Goal: Navigation & Orientation: Understand site structure

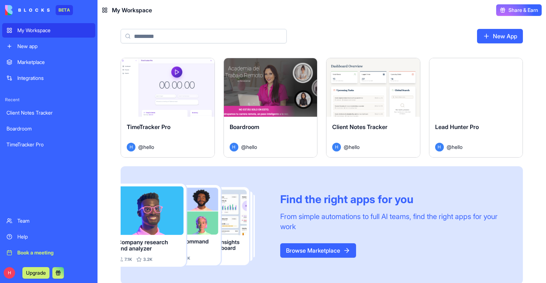
click at [298, 112] on div "Launch" at bounding box center [271, 87] width 94 height 59
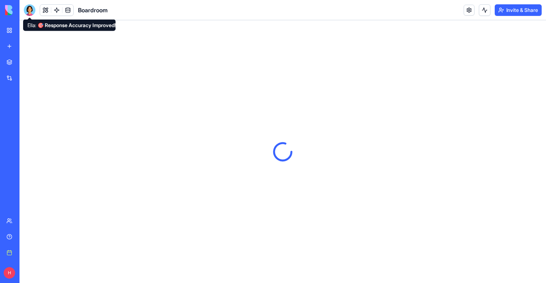
click at [29, 12] on div at bounding box center [30, 10] width 12 height 12
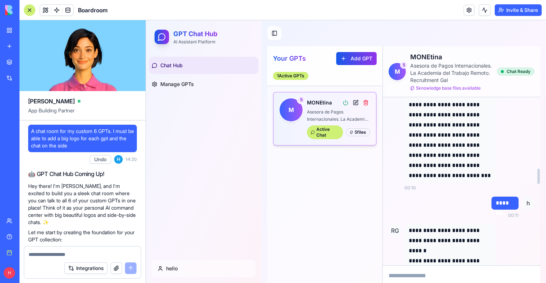
scroll to position [796, 0]
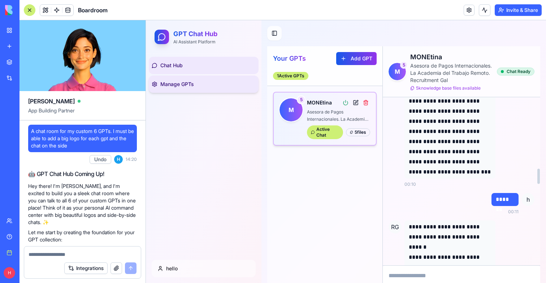
click at [213, 91] on link "Manage GPTs" at bounding box center [204, 84] width 110 height 17
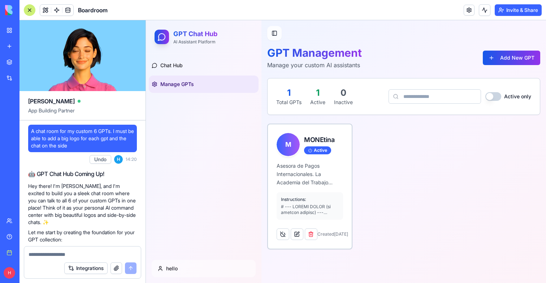
click at [209, 56] on div "Chat Hub Manage GPTs" at bounding box center [204, 75] width 116 height 42
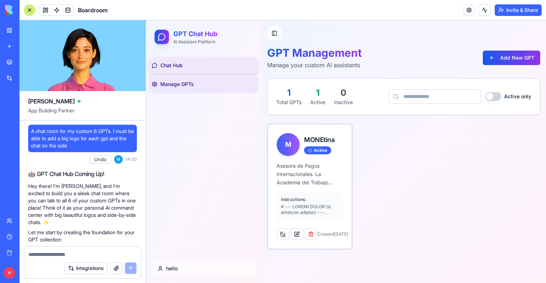
click at [191, 61] on link "Chat Hub" at bounding box center [204, 65] width 110 height 17
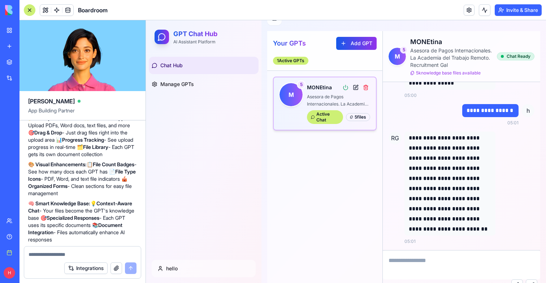
scroll to position [1248, 0]
click at [357, 84] on button at bounding box center [356, 87] width 9 height 9
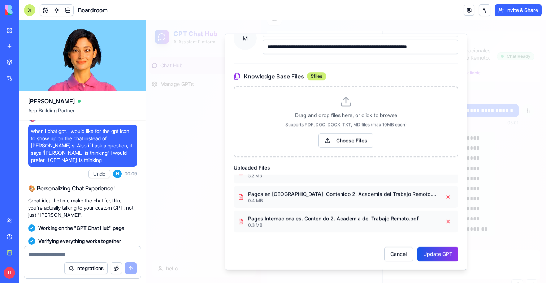
scroll to position [1433, 0]
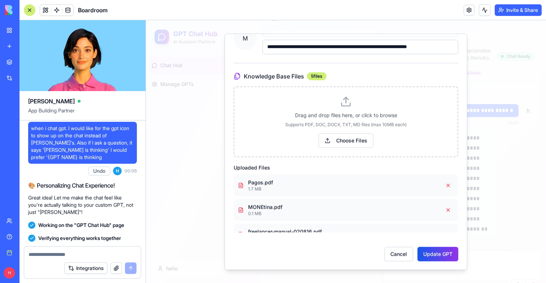
click at [497, 82] on div at bounding box center [346, 151] width 400 height 263
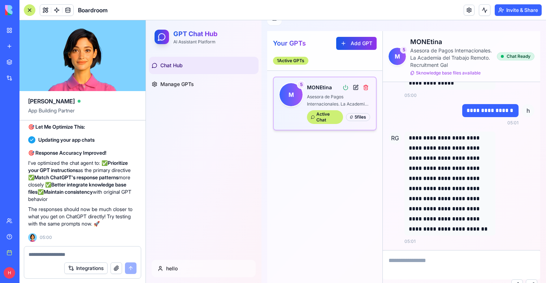
scroll to position [2719, 0]
click at [57, 7] on link at bounding box center [56, 10] width 11 height 11
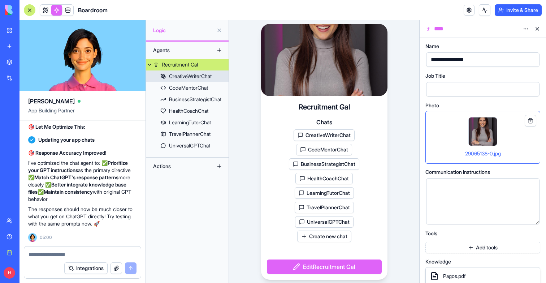
click at [207, 78] on div "CreativeWriterChat" at bounding box center [190, 76] width 43 height 7
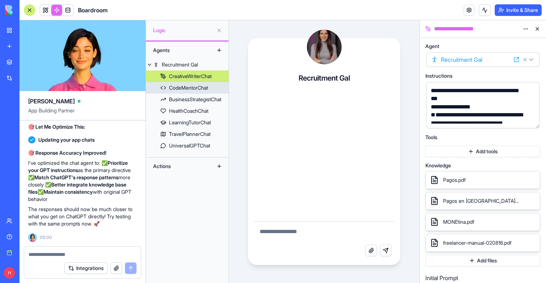
click at [197, 89] on div "CodeMentorChat" at bounding box center [188, 87] width 39 height 7
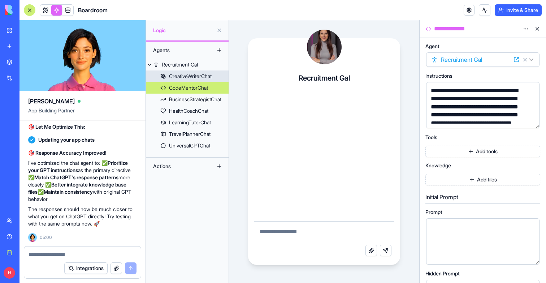
click at [197, 73] on div "CreativeWriterChat" at bounding box center [190, 76] width 43 height 7
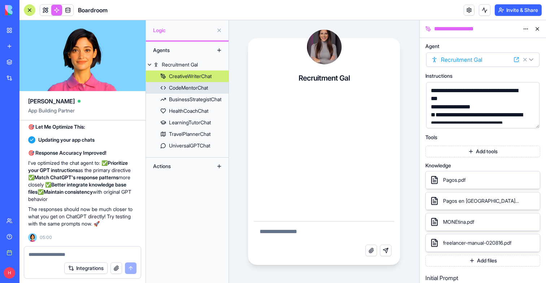
click at [197, 91] on div "CodeMentorChat" at bounding box center [188, 87] width 39 height 7
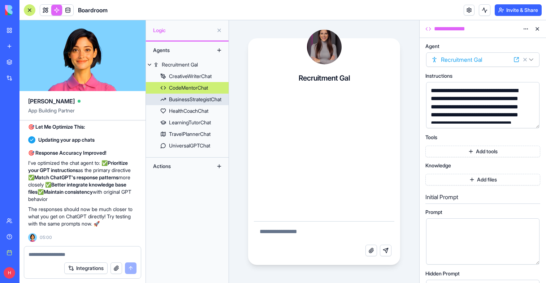
click at [194, 104] on link "BusinessStrategistChat" at bounding box center [187, 100] width 83 height 12
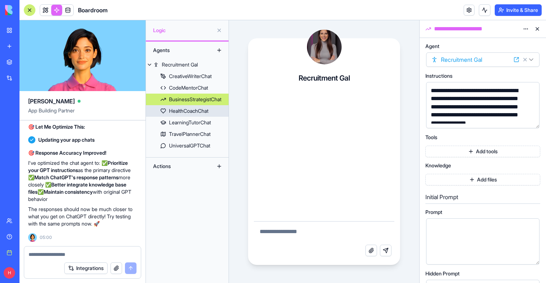
click at [193, 115] on link "HealthCoachChat" at bounding box center [187, 111] width 83 height 12
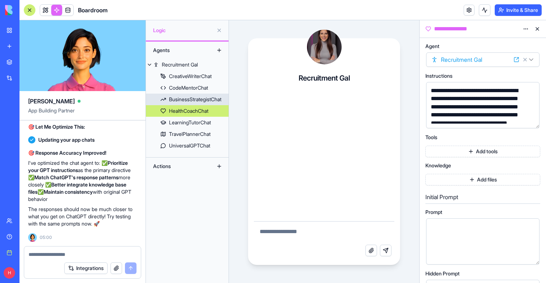
click at [194, 86] on div "CodeMentorChat" at bounding box center [188, 87] width 39 height 7
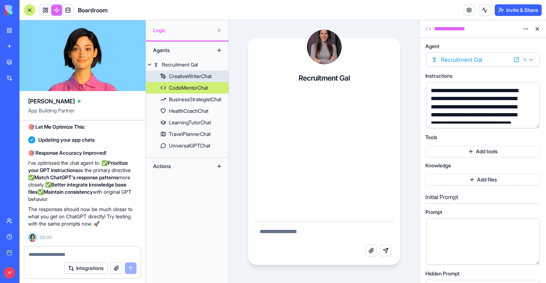
click at [196, 75] on div "CreativeWriterChat" at bounding box center [190, 76] width 43 height 7
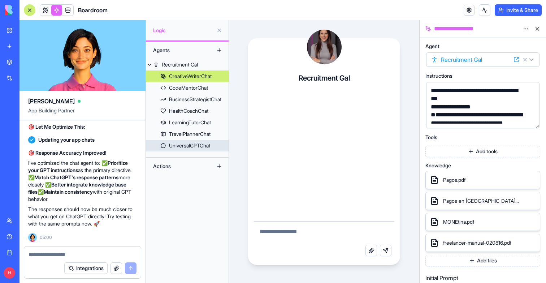
click at [200, 146] on div "UniversalGPTChat" at bounding box center [189, 145] width 41 height 7
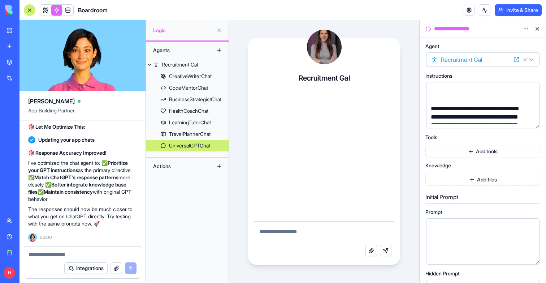
scroll to position [38, 0]
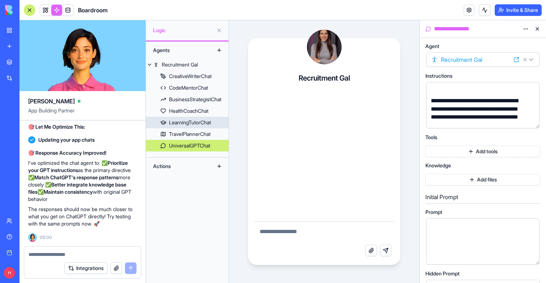
click at [176, 124] on div "LearningTutorChat" at bounding box center [190, 122] width 42 height 7
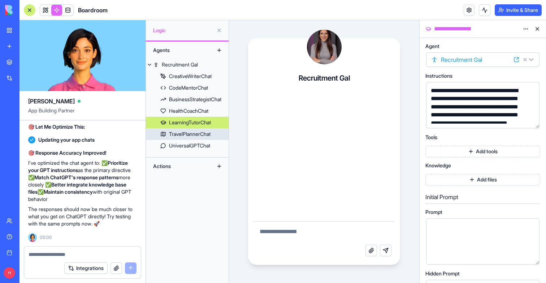
click at [208, 138] on link "TravelPlannerChat" at bounding box center [187, 134] width 83 height 12
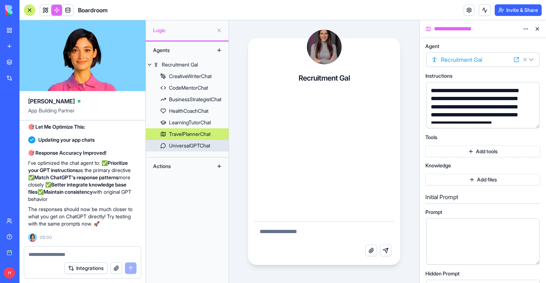
click at [206, 147] on div "UniversalGPTChat" at bounding box center [189, 145] width 41 height 7
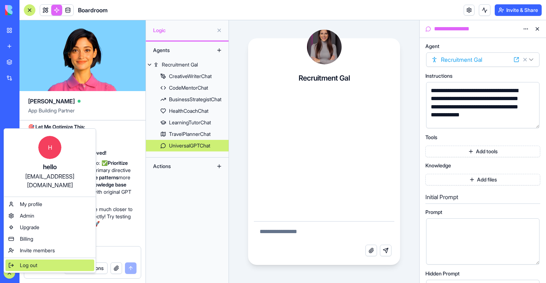
click at [28, 262] on span "Log out" at bounding box center [28, 265] width 17 height 7
